Goal: Register for event/course

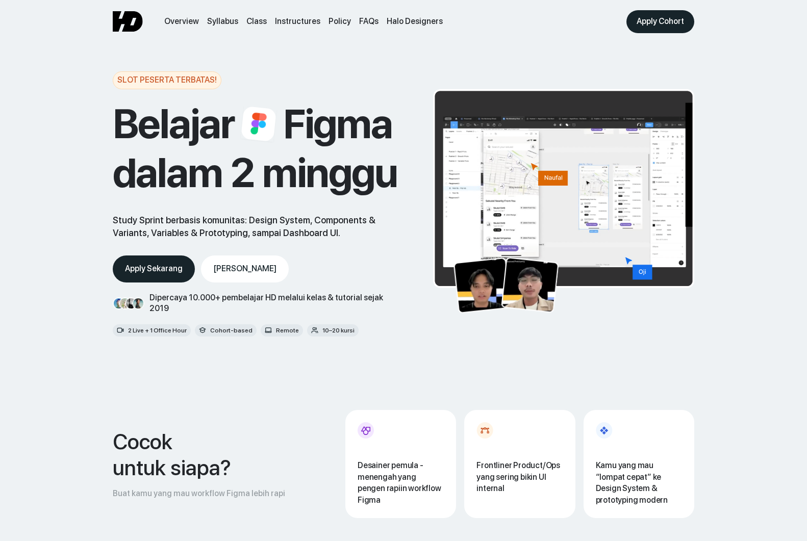
scroll to position [3452, 0]
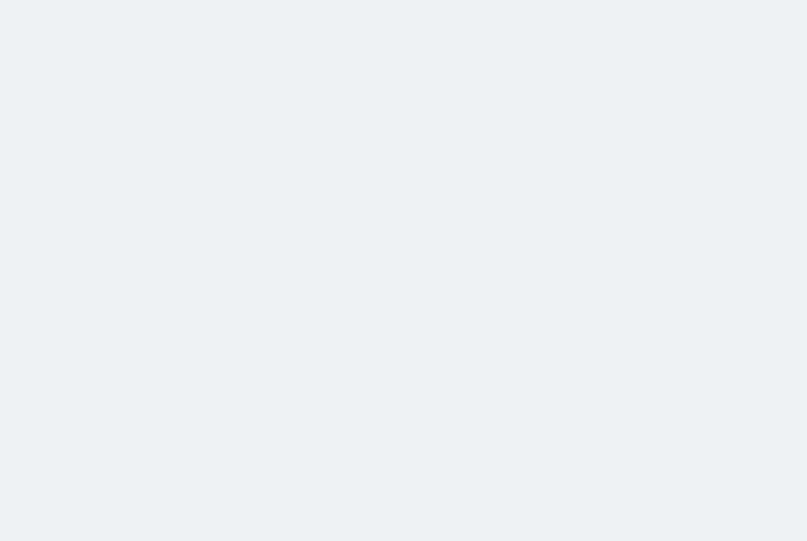
scroll to position [3452, 0]
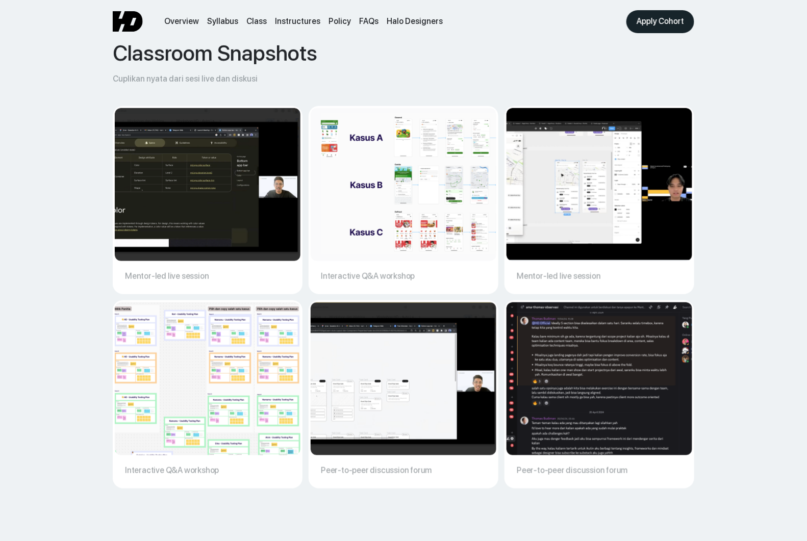
click at [484, 54] on div "Classroom Snapshots Cuplikan nyata dari sesi live dan diskusi Mentor-led live s…" at bounding box center [404, 264] width 582 height 449
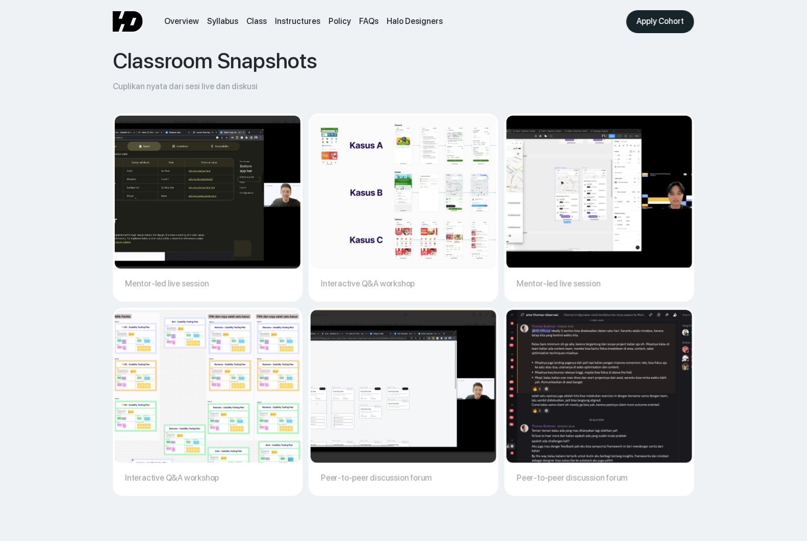
scroll to position [3479, 0]
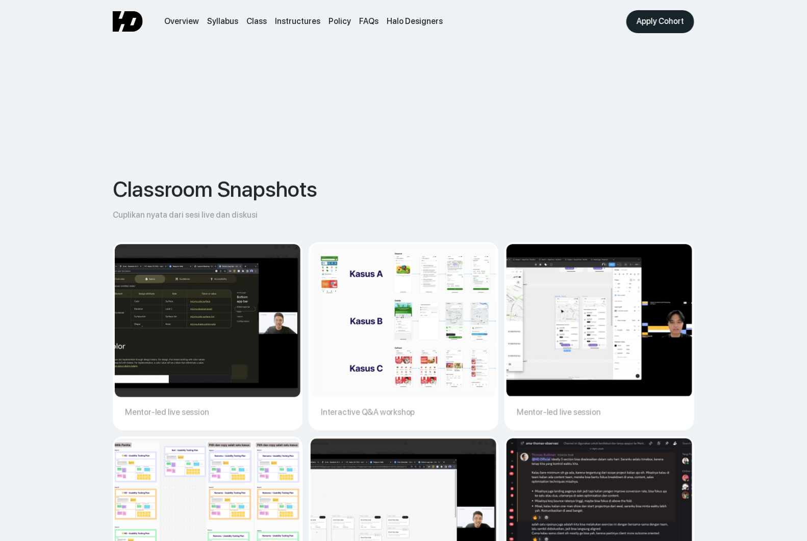
scroll to position [3242, 0]
